Goal: Task Accomplishment & Management: Manage account settings

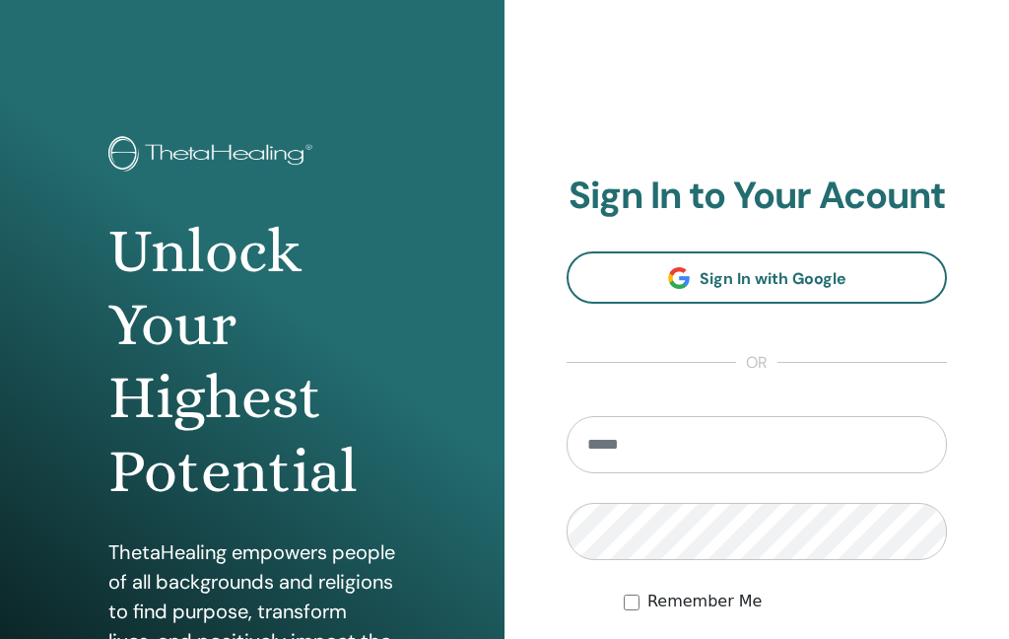
click at [713, 446] on input "email" at bounding box center [757, 444] width 380 height 57
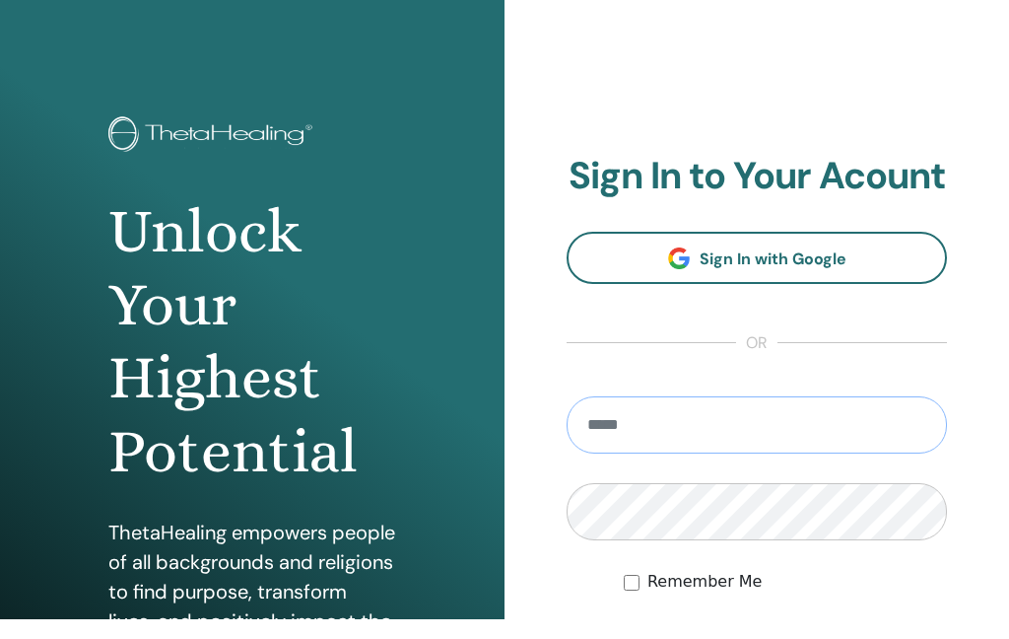
click at [706, 431] on input "email" at bounding box center [757, 444] width 380 height 57
type input "**********"
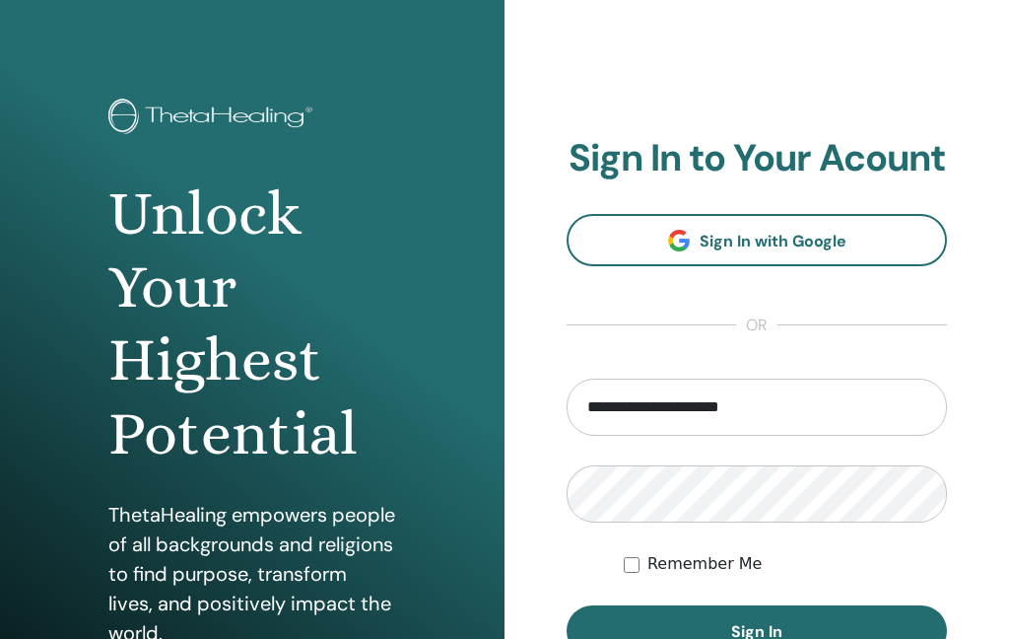
scroll to position [42, 0]
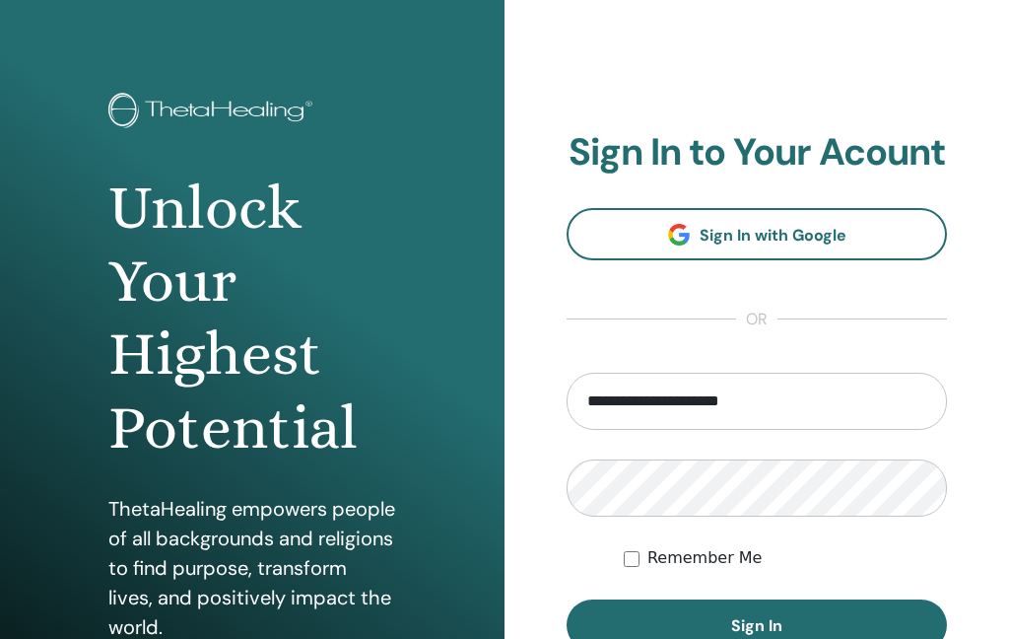
click at [774, 630] on span "Sign In" at bounding box center [756, 626] width 51 height 21
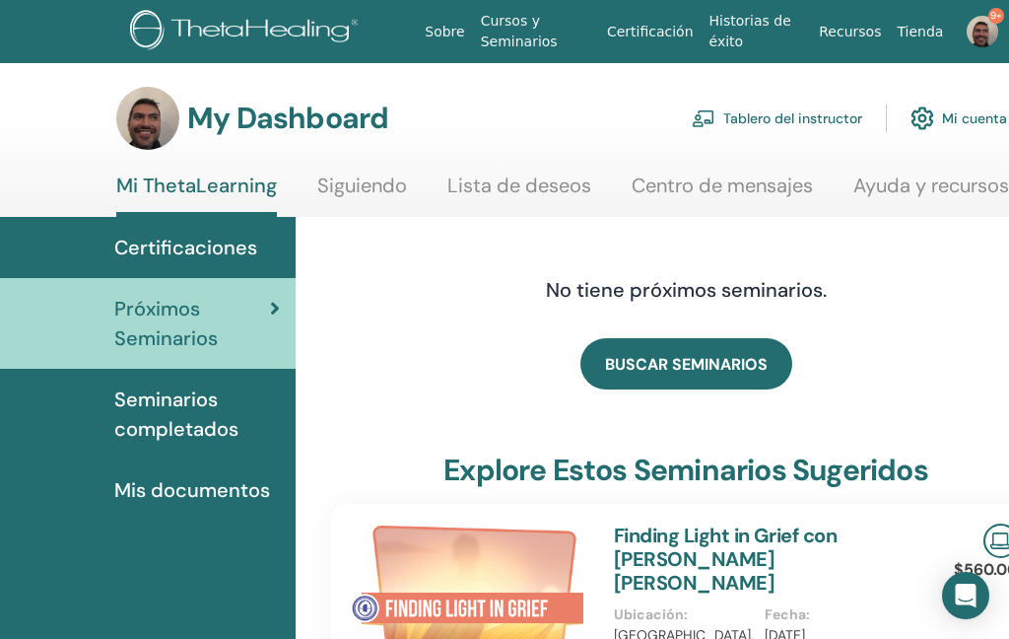
click at [789, 124] on link "Tablero del instructor" at bounding box center [777, 118] width 170 height 43
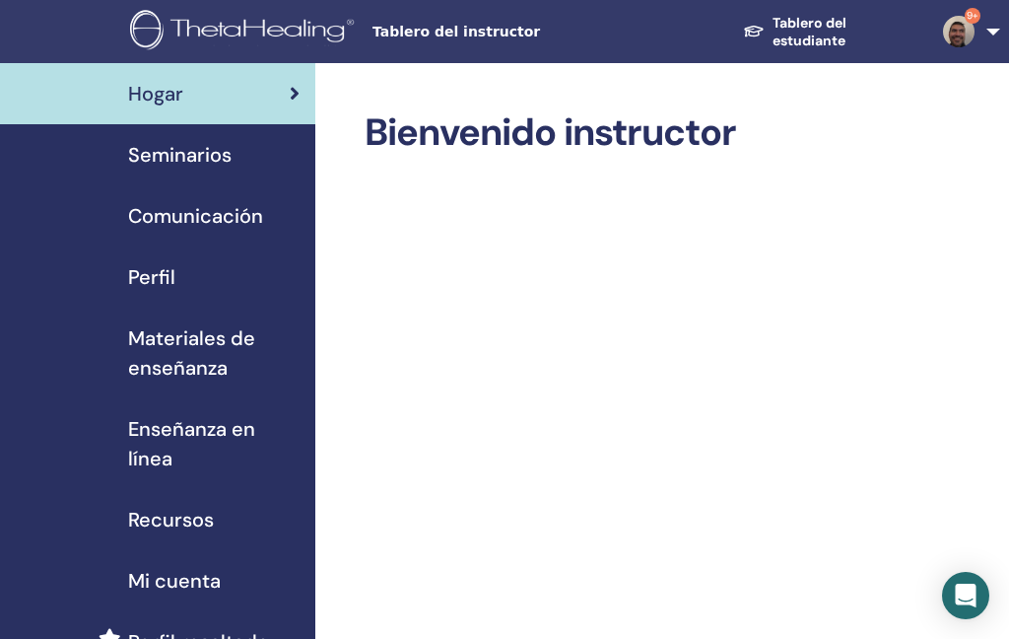
click at [171, 163] on span "Seminarios" at bounding box center [179, 155] width 103 height 30
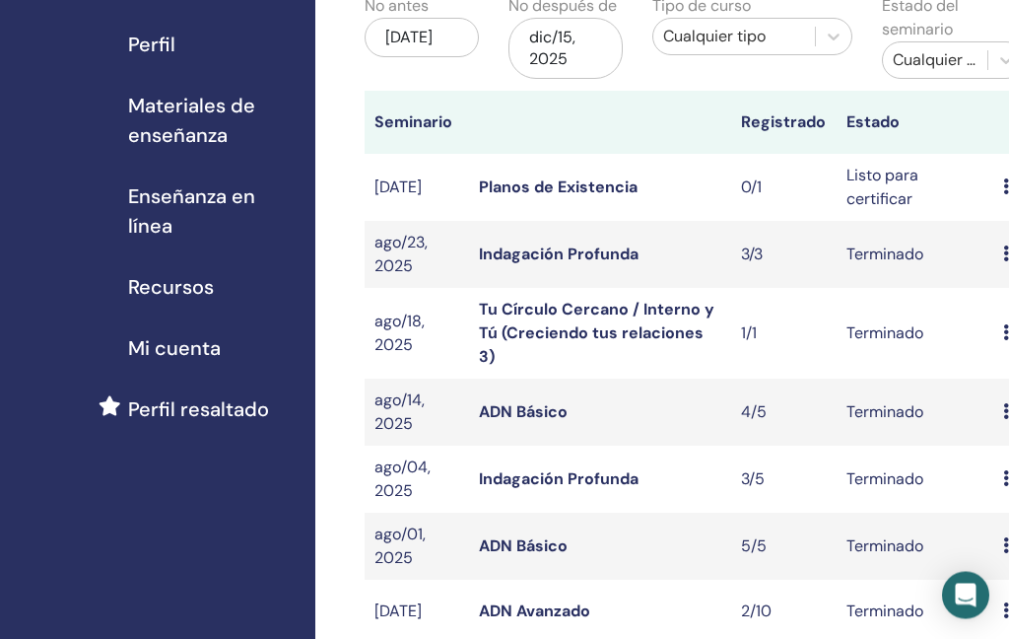
scroll to position [233, 0]
click at [529, 401] on link "ADN Básico" at bounding box center [523, 411] width 89 height 21
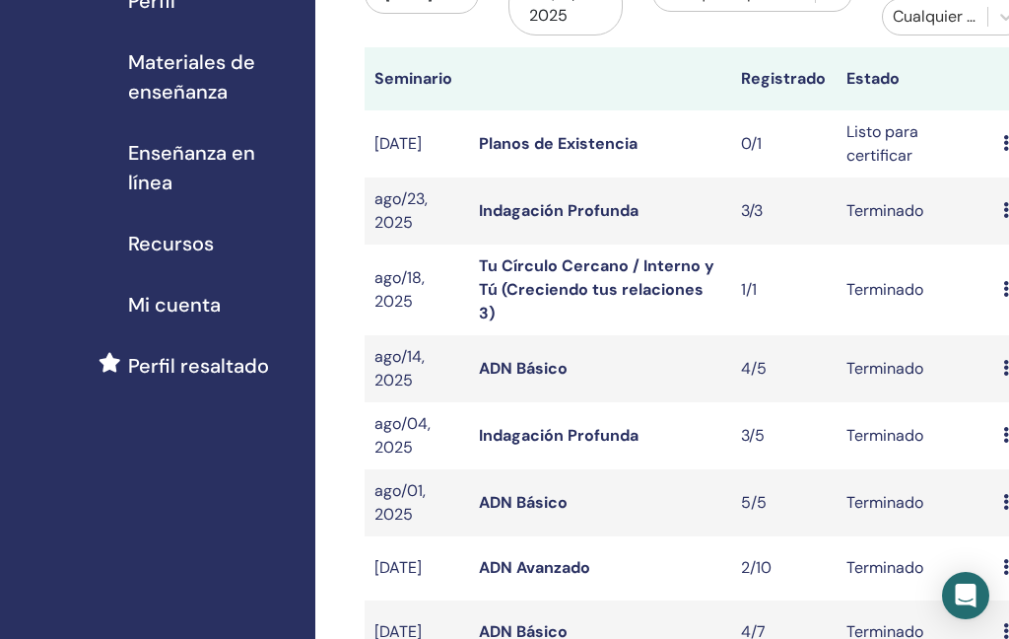
scroll to position [275, 0]
click at [530, 558] on link "ADN Avanzado" at bounding box center [534, 568] width 111 height 21
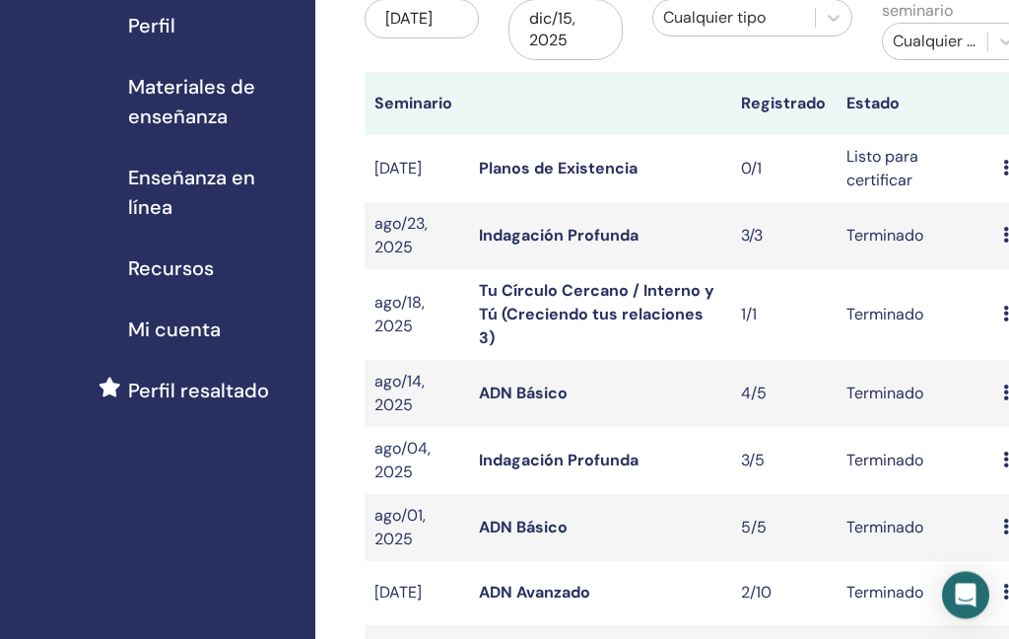
scroll to position [249, 0]
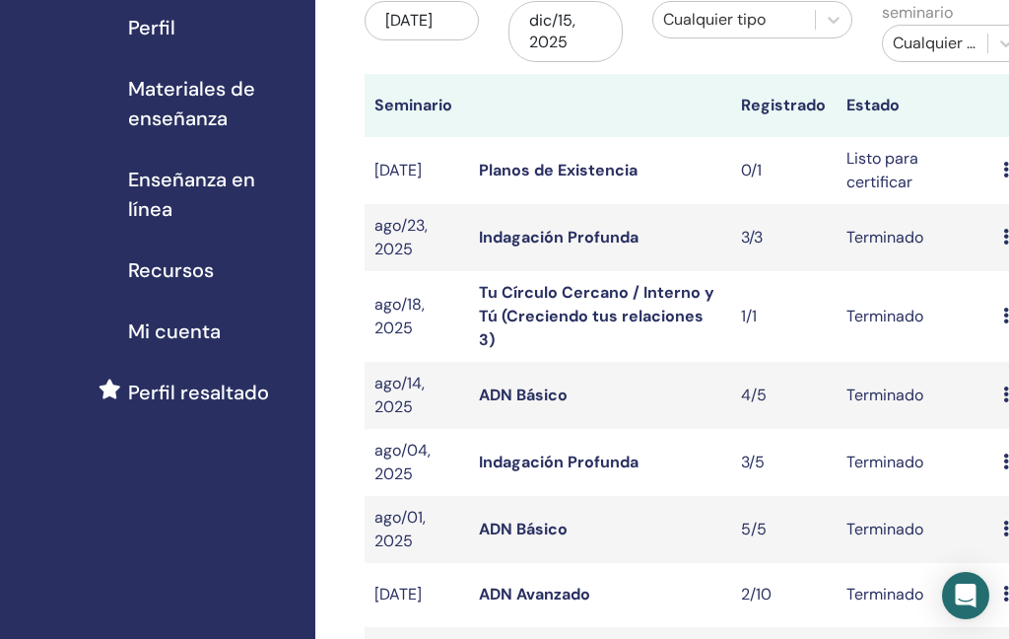
click at [523, 518] on link "ADN Básico" at bounding box center [523, 528] width 89 height 21
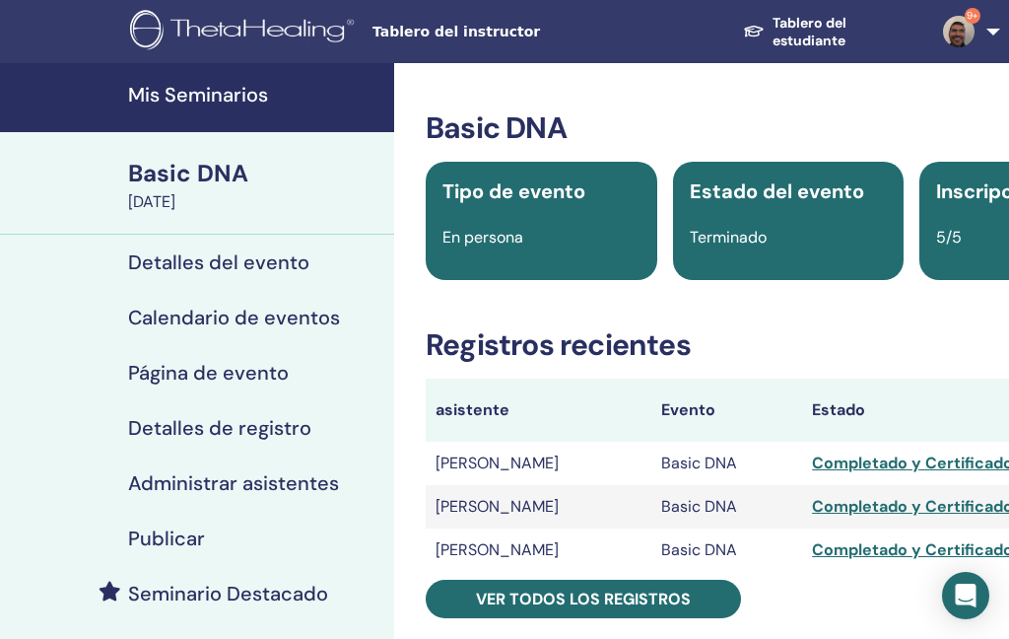
click at [242, 483] on h4 "Administrar asistentes" at bounding box center [233, 483] width 211 height 24
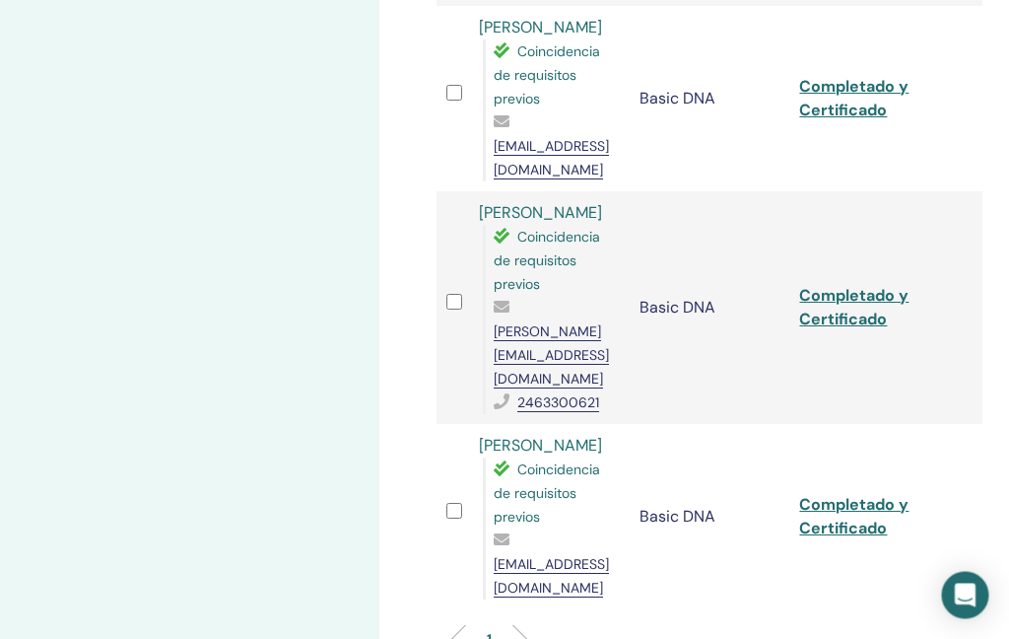
scroll to position [600, 0]
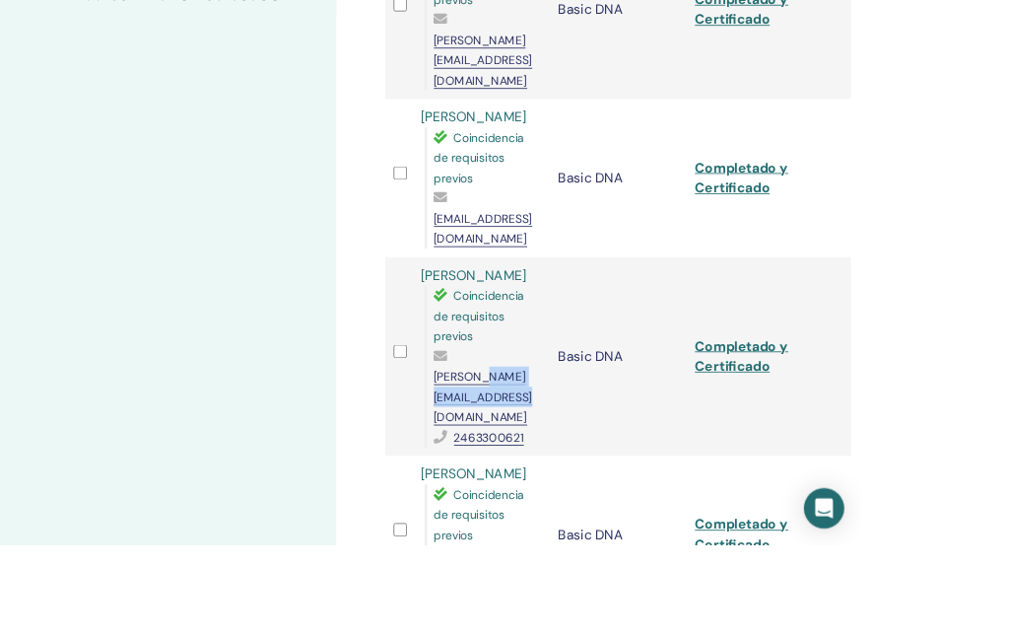
click at [1008, 441] on div "Administrar asistentes Acciones masivas Exportar a CSV asistente Evento Estado …" at bounding box center [788, 268] width 788 height 1610
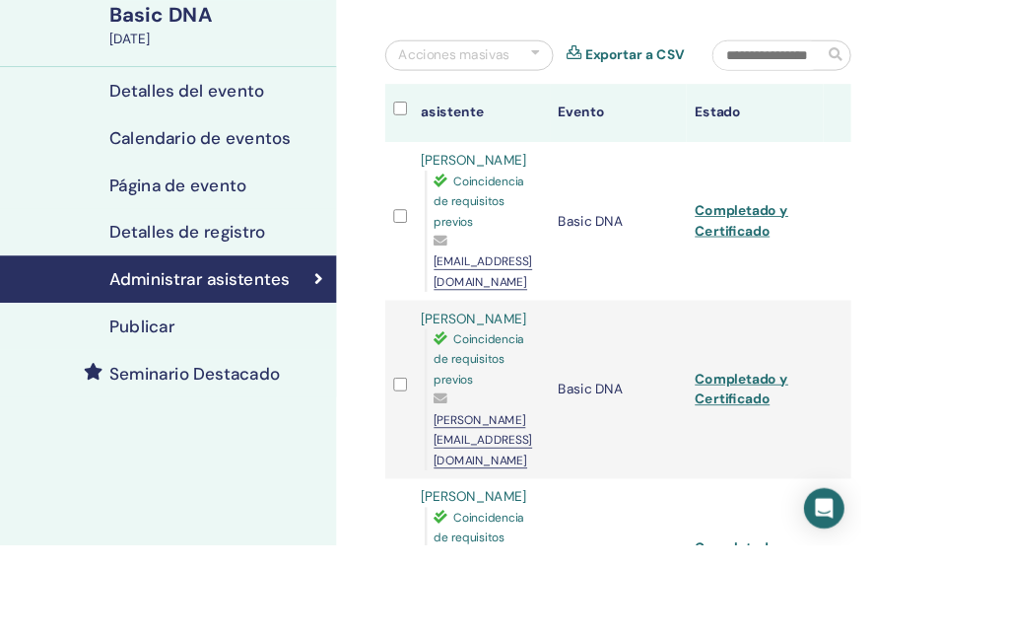
scroll to position [0, 87]
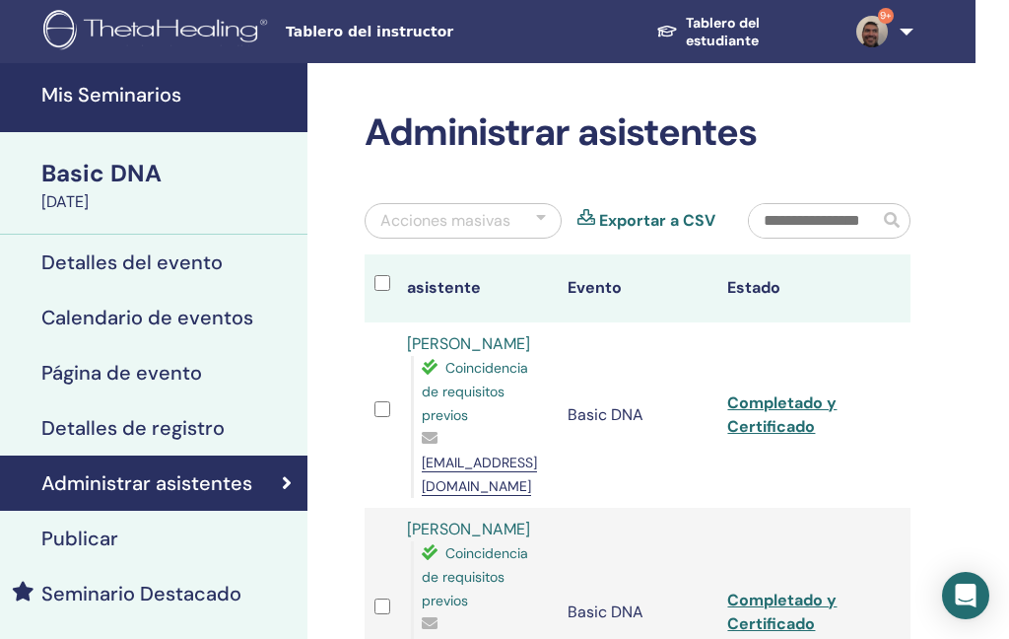
click at [126, 92] on h4 "Mis Seminarios" at bounding box center [168, 95] width 254 height 24
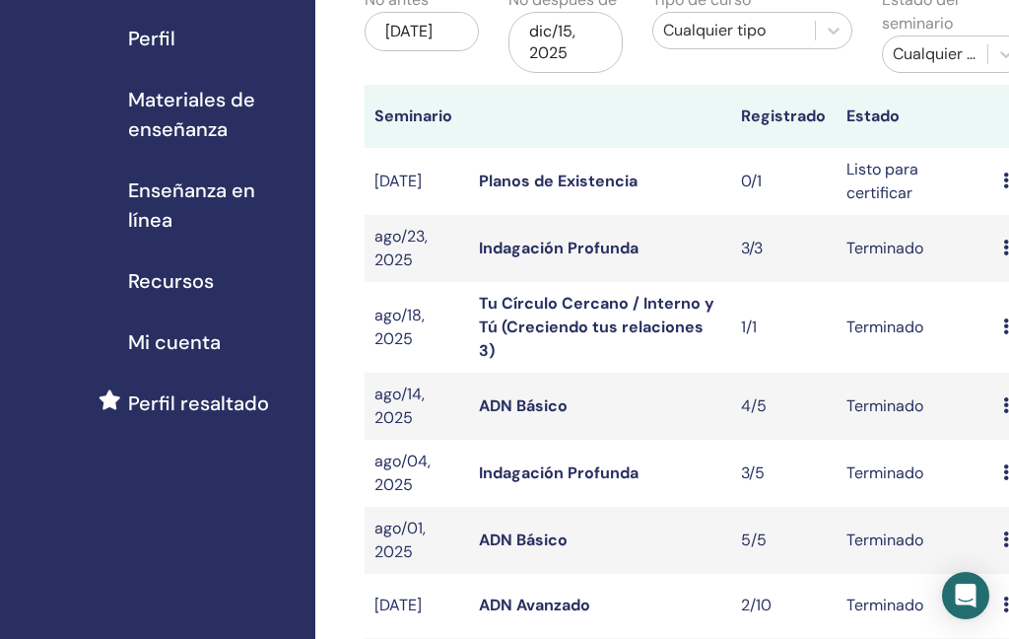
scroll to position [235, 0]
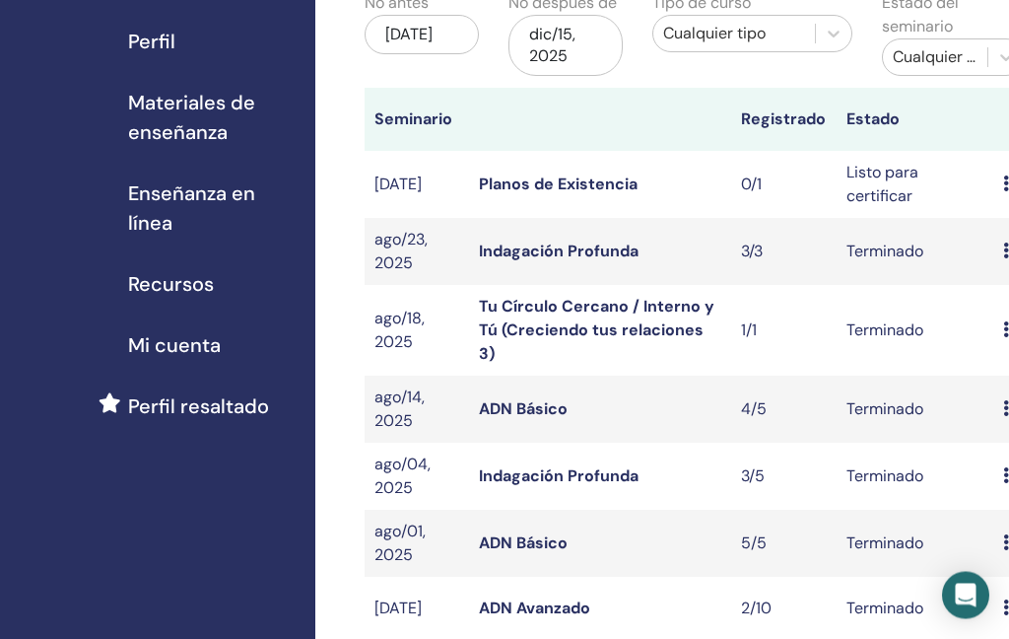
click at [563, 466] on link "Indagación Profunda" at bounding box center [559, 476] width 160 height 21
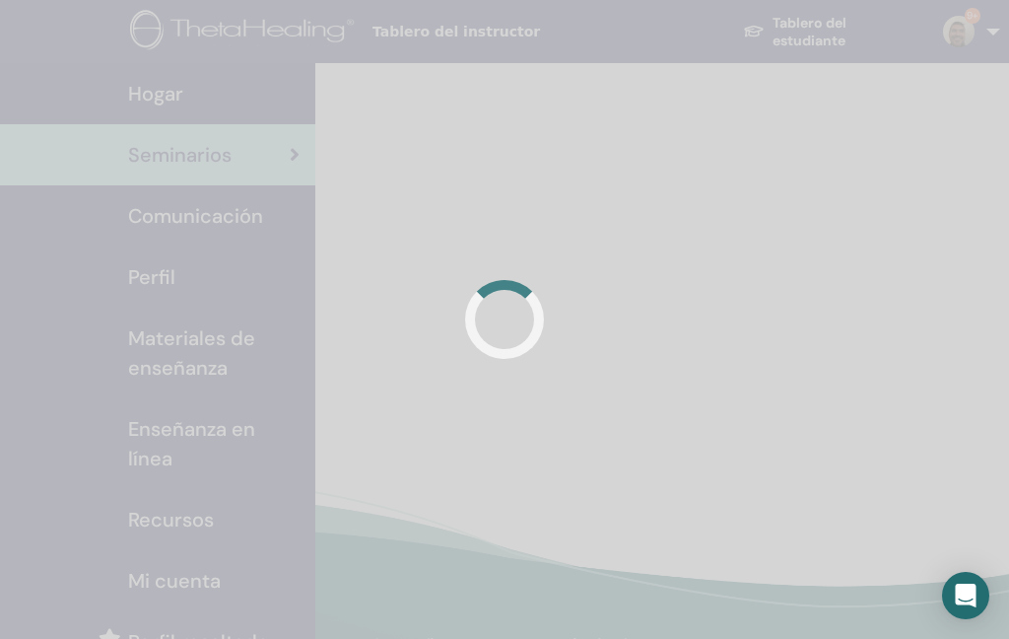
scroll to position [93, 0]
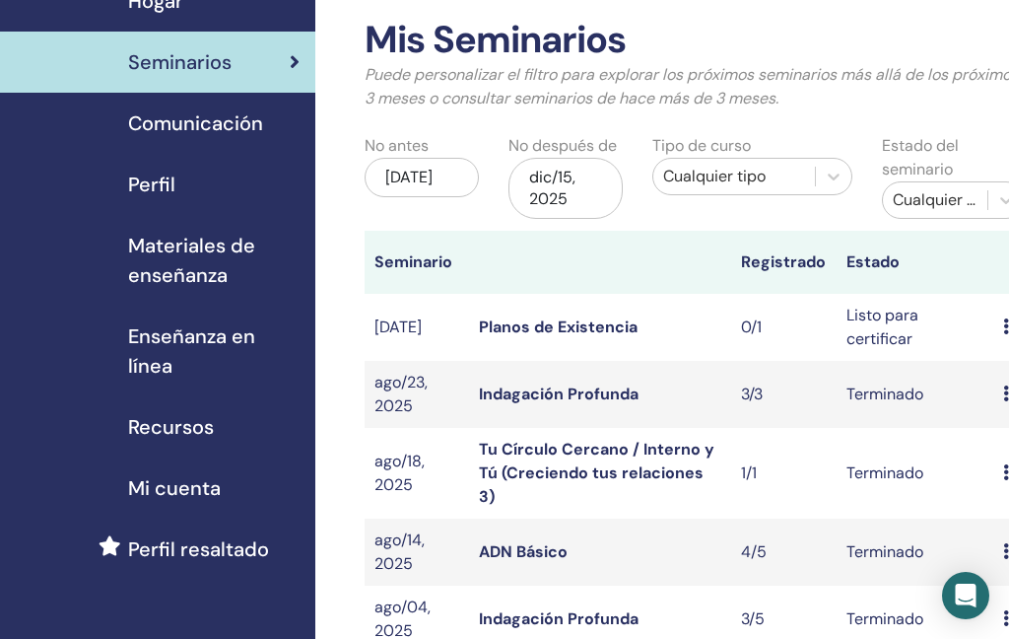
click at [514, 541] on link "ADN Básico" at bounding box center [523, 551] width 89 height 21
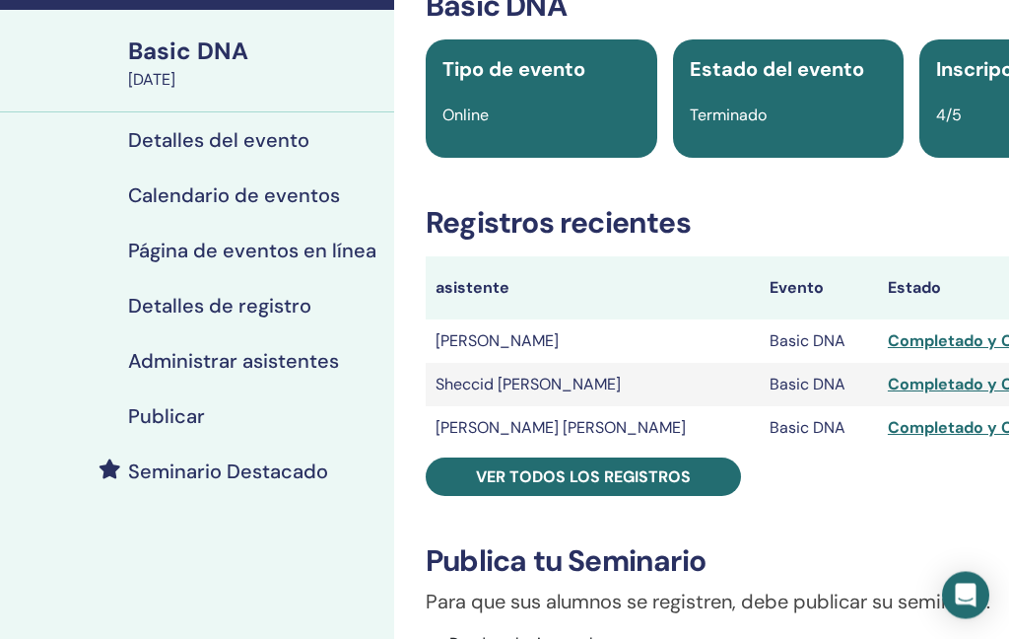
scroll to position [120, 0]
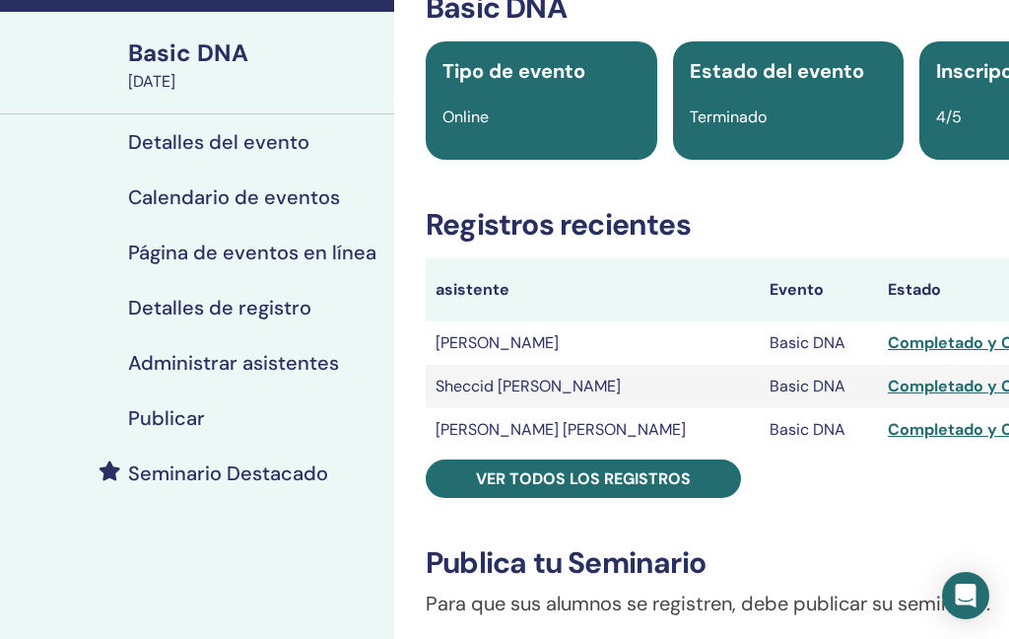
click at [271, 373] on h4 "Administrar asistentes" at bounding box center [233, 363] width 211 height 24
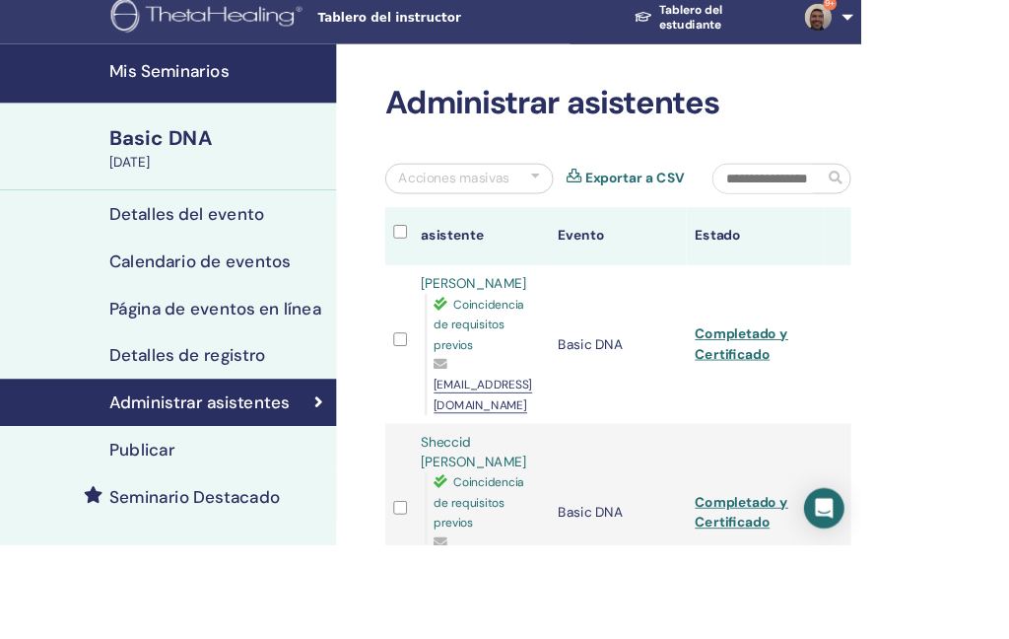
scroll to position [0, 87]
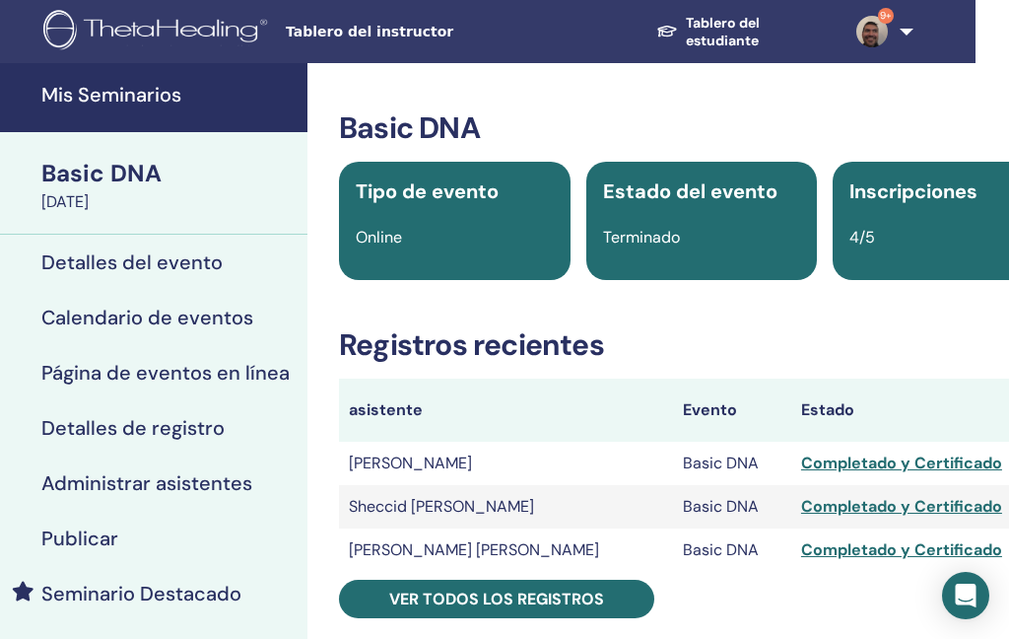
scroll to position [120, 0]
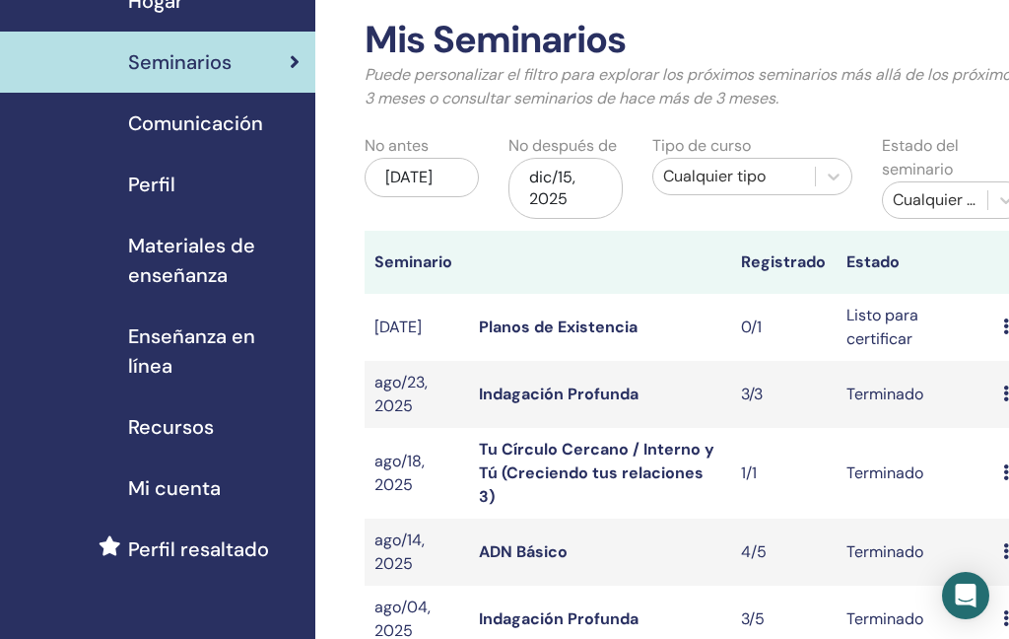
scroll to position [93, 0]
click at [522, 400] on link "Indagación Profunda" at bounding box center [559, 393] width 160 height 21
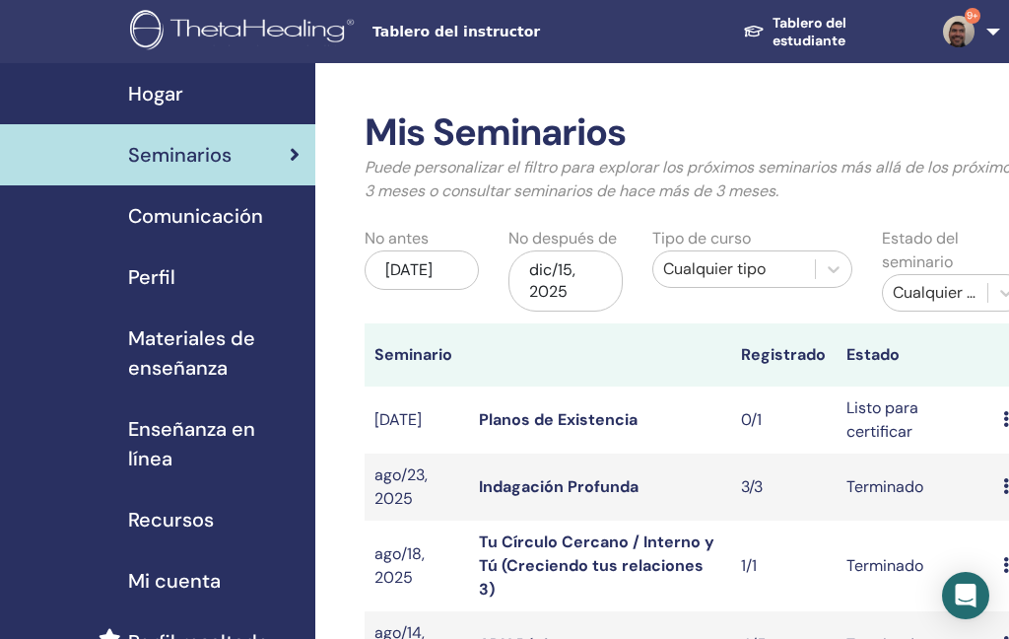
click at [969, 39] on img at bounding box center [959, 32] width 32 height 32
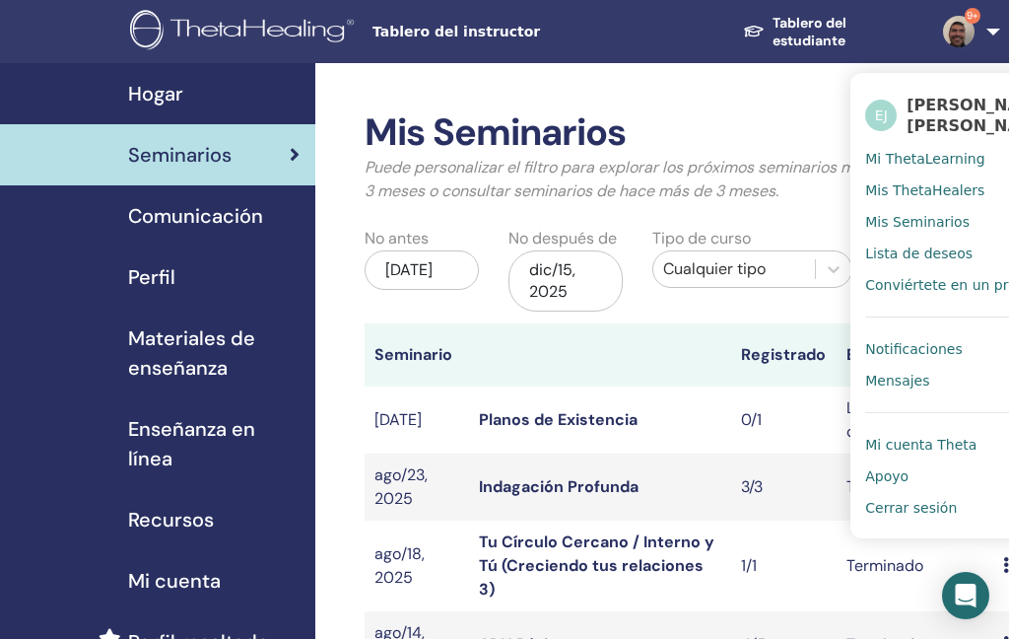
click at [908, 512] on span "Cerrar sesión" at bounding box center [911, 508] width 92 height 18
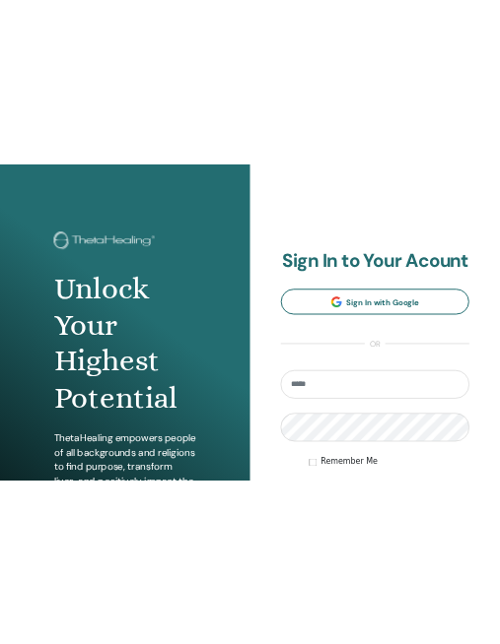
scroll to position [1060, 0]
